Goal: Task Accomplishment & Management: Use online tool/utility

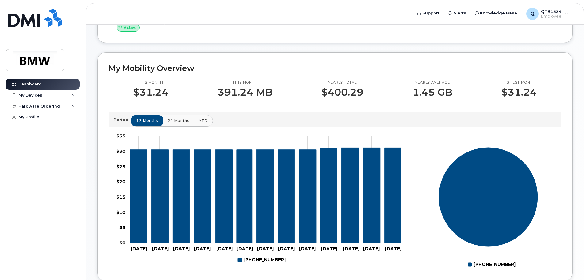
scroll to position [153, 0]
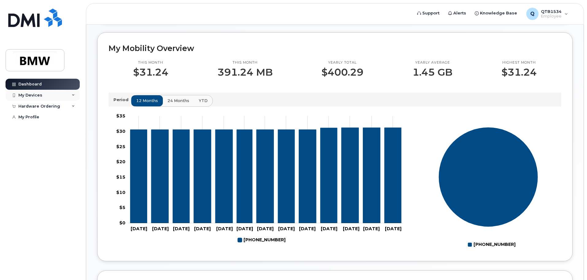
click at [29, 95] on div "My Devices" at bounding box center [30, 95] width 24 height 5
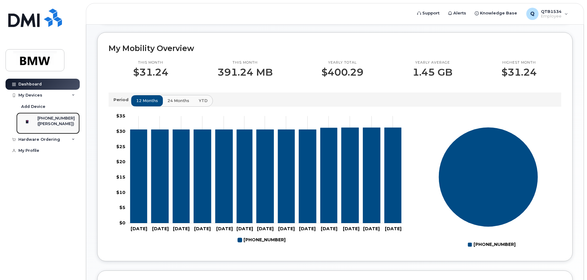
click at [55, 124] on div "([PERSON_NAME])" at bounding box center [55, 124] width 37 height 6
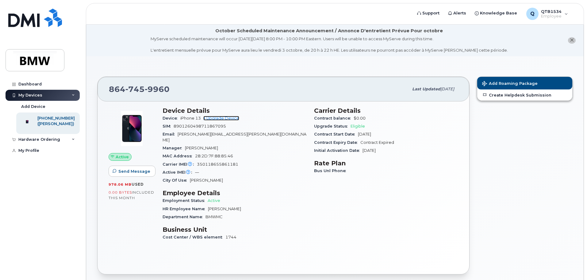
drag, startPoint x: 227, startPoint y: 117, endPoint x: 236, endPoint y: 120, distance: 8.9
click at [227, 117] on link "+ Upgrade Device" at bounding box center [221, 118] width 36 height 5
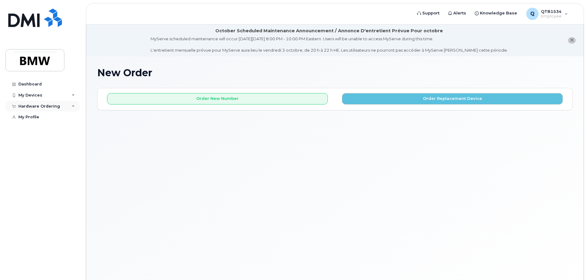
click at [54, 105] on div "Hardware Ordering" at bounding box center [39, 106] width 42 height 5
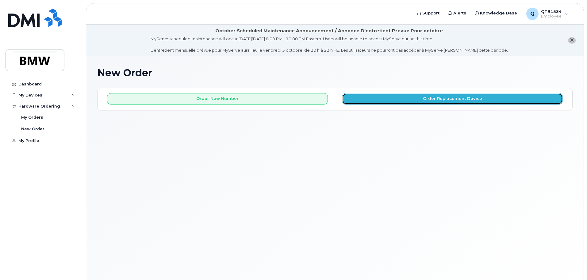
click at [461, 100] on button "Order Replacement Device" at bounding box center [452, 98] width 221 height 11
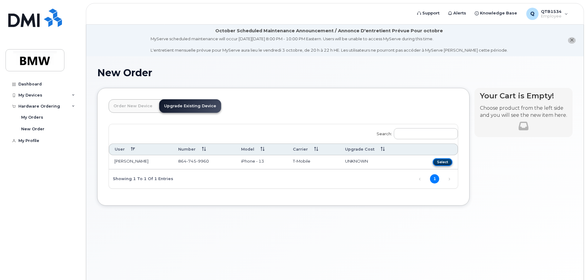
click at [441, 162] on button "Select" at bounding box center [443, 162] width 20 height 8
